Goal: Transaction & Acquisition: Purchase product/service

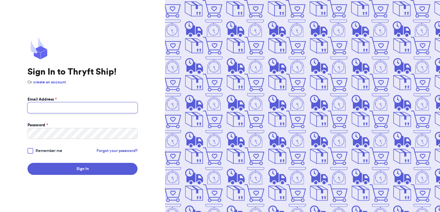
click at [78, 110] on input "Email Address *" at bounding box center [82, 107] width 110 height 11
type input "[EMAIL_ADDRESS][DOMAIN_NAME]"
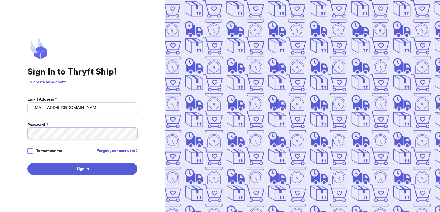
click at [27, 163] on button "Sign In" at bounding box center [82, 169] width 110 height 12
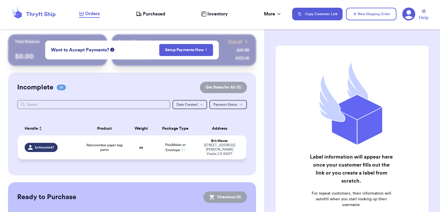
click at [117, 148] on span "Abercrombie paper bag pants" at bounding box center [104, 147] width 39 height 9
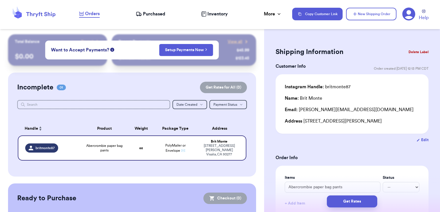
scroll to position [86, 0]
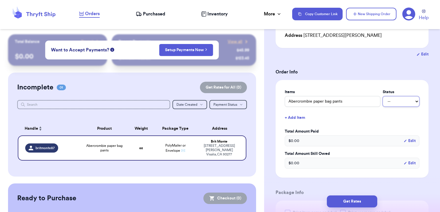
click at [392, 101] on select "-- Paid Owes" at bounding box center [400, 101] width 37 height 10
select select "paid"
click at [382, 96] on select "-- Paid Owes" at bounding box center [400, 101] width 37 height 10
click at [363, 140] on div "$ 0.00 Edit" at bounding box center [351, 141] width 134 height 11
click at [406, 141] on button "Edit" at bounding box center [409, 141] width 12 height 6
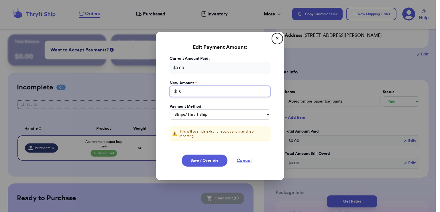
click at [191, 93] on input "0" at bounding box center [219, 91] width 101 height 11
click at [195, 69] on div "$ 0.00" at bounding box center [219, 68] width 101 height 11
click at [186, 96] on input "0" at bounding box center [219, 91] width 101 height 11
type input "25"
click at [229, 113] on select "Stripe/Thryft Ship Venmo Cash App PayPal Zelle Cash Other" at bounding box center [219, 115] width 101 height 10
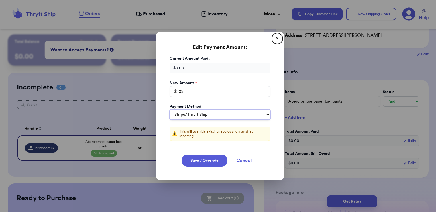
select select "venmo"
click at [169, 110] on select "Stripe/Thryft Ship Venmo Cash App PayPal Zelle Cash Other" at bounding box center [219, 115] width 101 height 10
click at [207, 162] on button "Save / Override" at bounding box center [204, 161] width 46 height 12
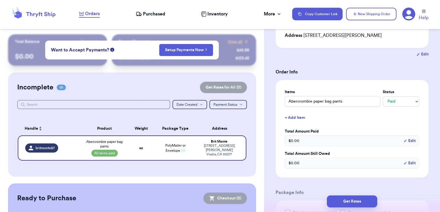
type input "25"
select select "venmo"
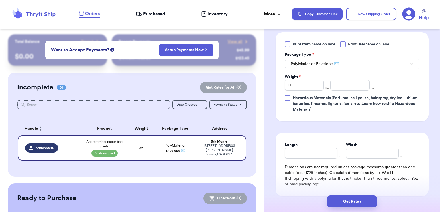
scroll to position [258, 0]
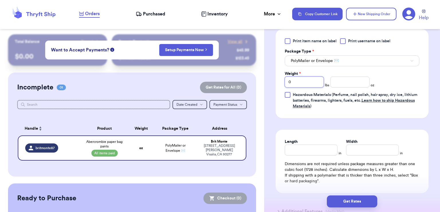
click at [302, 85] on input "0" at bounding box center [303, 82] width 39 height 11
type input "1"
click at [333, 82] on input "number" at bounding box center [349, 82] width 39 height 11
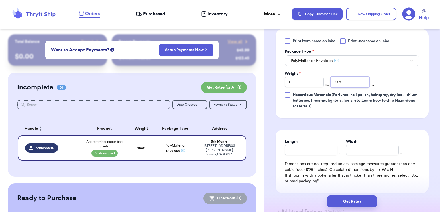
type input "10.5"
click at [277, 119] on form "Shipping Information Delete Label Customer Info Order created: 09/17, 12:13 PM …" at bounding box center [351, 5] width 153 height 435
click at [309, 149] on input "Length" at bounding box center [310, 150] width 53 height 11
type input "13"
click at [361, 151] on input "Width *" at bounding box center [372, 150] width 53 height 11
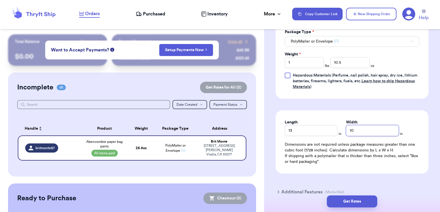
scroll to position [308, 0]
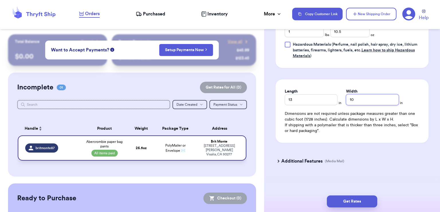
type input "10"
click at [139, 147] on strong "26.5 oz" at bounding box center [141, 148] width 11 height 3
click at [142, 149] on span "10 x 3 x 13" at bounding box center [141, 150] width 12 height 3
type input "10"
click at [143, 149] on span "10 x 3 x 13" at bounding box center [141, 150] width 12 height 3
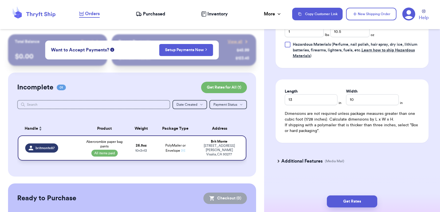
click at [141, 150] on span "10 x 3 x 13" at bounding box center [141, 150] width 12 height 3
click at [143, 145] on strong "26.5 oz" at bounding box center [141, 145] width 11 height 3
click at [146, 150] on span "10 x 3 x 13" at bounding box center [141, 150] width 12 height 3
click at [140, 145] on strong "26.5 oz" at bounding box center [141, 145] width 11 height 3
drag, startPoint x: 142, startPoint y: 150, endPoint x: 147, endPoint y: 151, distance: 5.4
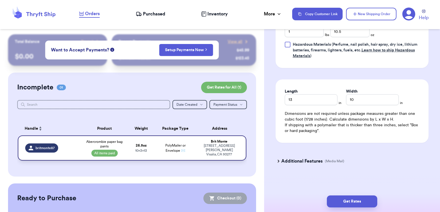
click at [142, 150] on span "10 x 3 x 13" at bounding box center [141, 150] width 12 height 3
click at [171, 152] on td "PolyMailer or Envelope ✉️" at bounding box center [175, 148] width 41 height 25
click at [173, 146] on span "PolyMailer or Envelope ✉️" at bounding box center [175, 148] width 20 height 9
click at [211, 147] on div "1216 s Nancy st Visalia , CA 93277" at bounding box center [218, 150] width 39 height 13
click at [136, 146] on strong "26.5 oz" at bounding box center [141, 145] width 11 height 3
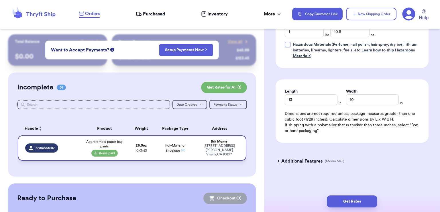
click at [140, 148] on td "26.5 oz 10 x 3 x 13" at bounding box center [140, 148] width 27 height 25
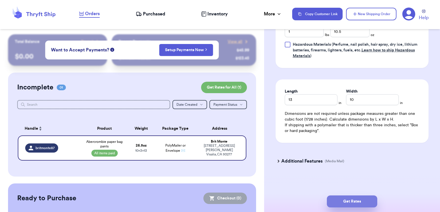
click at [348, 199] on button "Get Rates" at bounding box center [352, 202] width 50 height 12
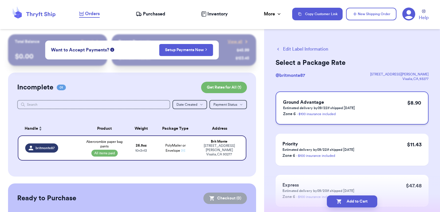
click at [374, 108] on div "Ground Advantage Estimated delivery by 09/22 if shipped today Zone 6 - $100 ins…" at bounding box center [351, 108] width 153 height 33
click at [353, 204] on button "Add to Cart" at bounding box center [352, 202] width 50 height 12
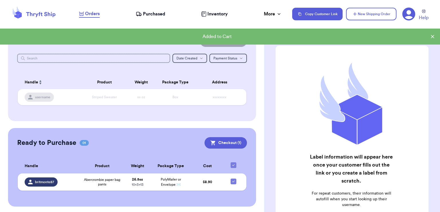
scroll to position [48, 0]
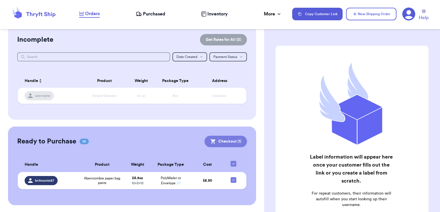
click at [220, 143] on button "Checkout ( 1 )" at bounding box center [225, 141] width 42 height 11
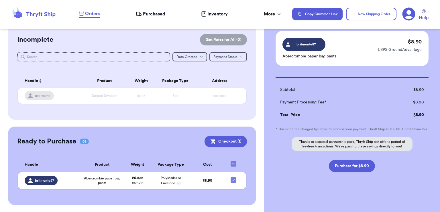
scroll to position [45, 0]
click at [350, 167] on button "Purchase for $8.90" at bounding box center [352, 166] width 46 height 12
checkbox input "false"
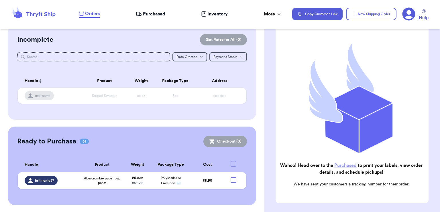
checkbox input "true"
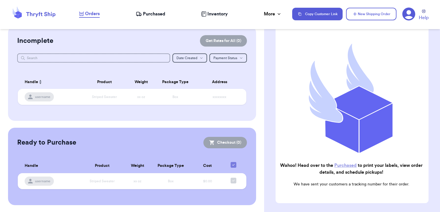
click at [159, 10] on div "Orders Purchased Inventory More Stats Completed Orders Payments Payouts" at bounding box center [182, 13] width 207 height 7
click at [160, 13] on span "Purchased" at bounding box center [154, 14] width 22 height 7
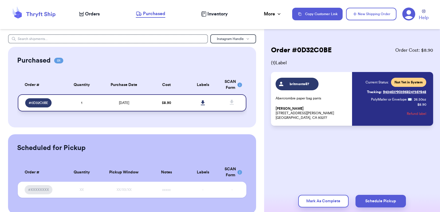
click at [201, 104] on icon at bounding box center [203, 102] width 4 height 5
click at [410, 15] on icon at bounding box center [408, 14] width 13 height 13
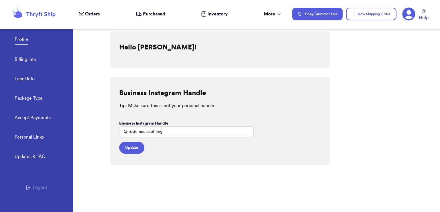
drag, startPoint x: 84, startPoint y: 14, endPoint x: 44, endPoint y: 10, distance: 40.2
click at [84, 14] on div "Orders" at bounding box center [89, 14] width 21 height 7
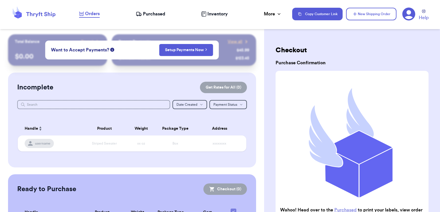
click at [34, 13] on icon at bounding box center [34, 13] width 46 height 15
click at [47, 17] on icon at bounding box center [34, 13] width 46 height 15
click at [48, 15] on icon at bounding box center [40, 14] width 29 height 5
click at [46, 14] on icon at bounding box center [40, 14] width 29 height 5
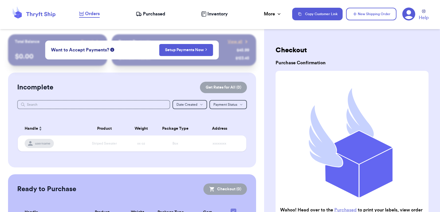
click at [407, 15] on icon at bounding box center [408, 14] width 13 height 13
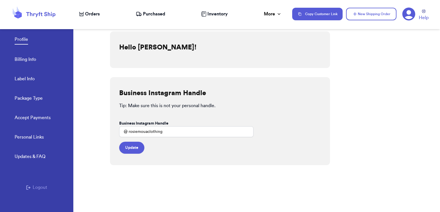
click at [407, 16] on icon at bounding box center [408, 13] width 13 height 13
click at [30, 189] on button "Logout" at bounding box center [36, 187] width 21 height 7
